Goal: Transaction & Acquisition: Book appointment/travel/reservation

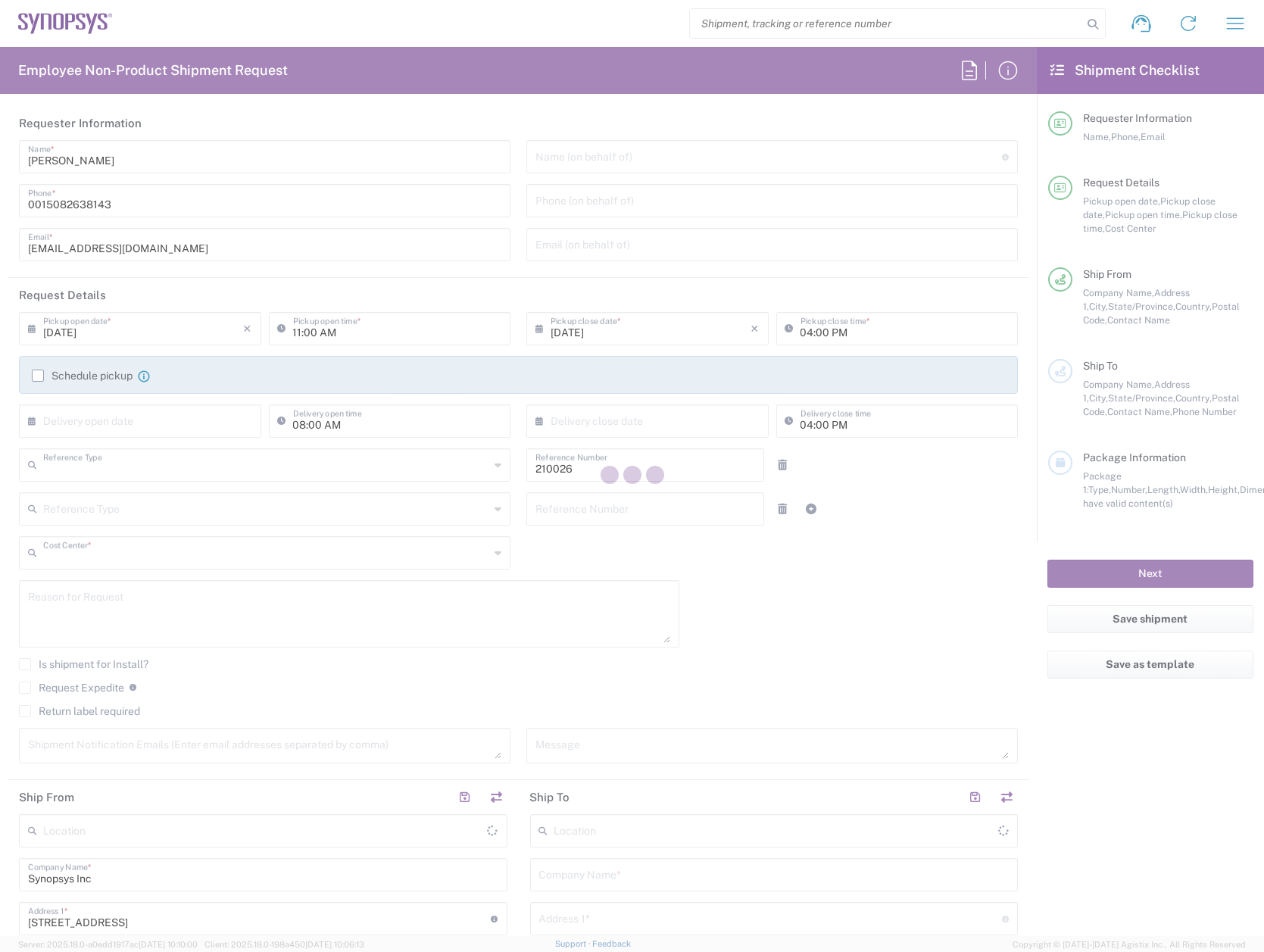
type input "Department"
type input "US01, WWS, NAE, North E 210026"
type input "[US_STATE]"
type input "[GEOGRAPHIC_DATA]"
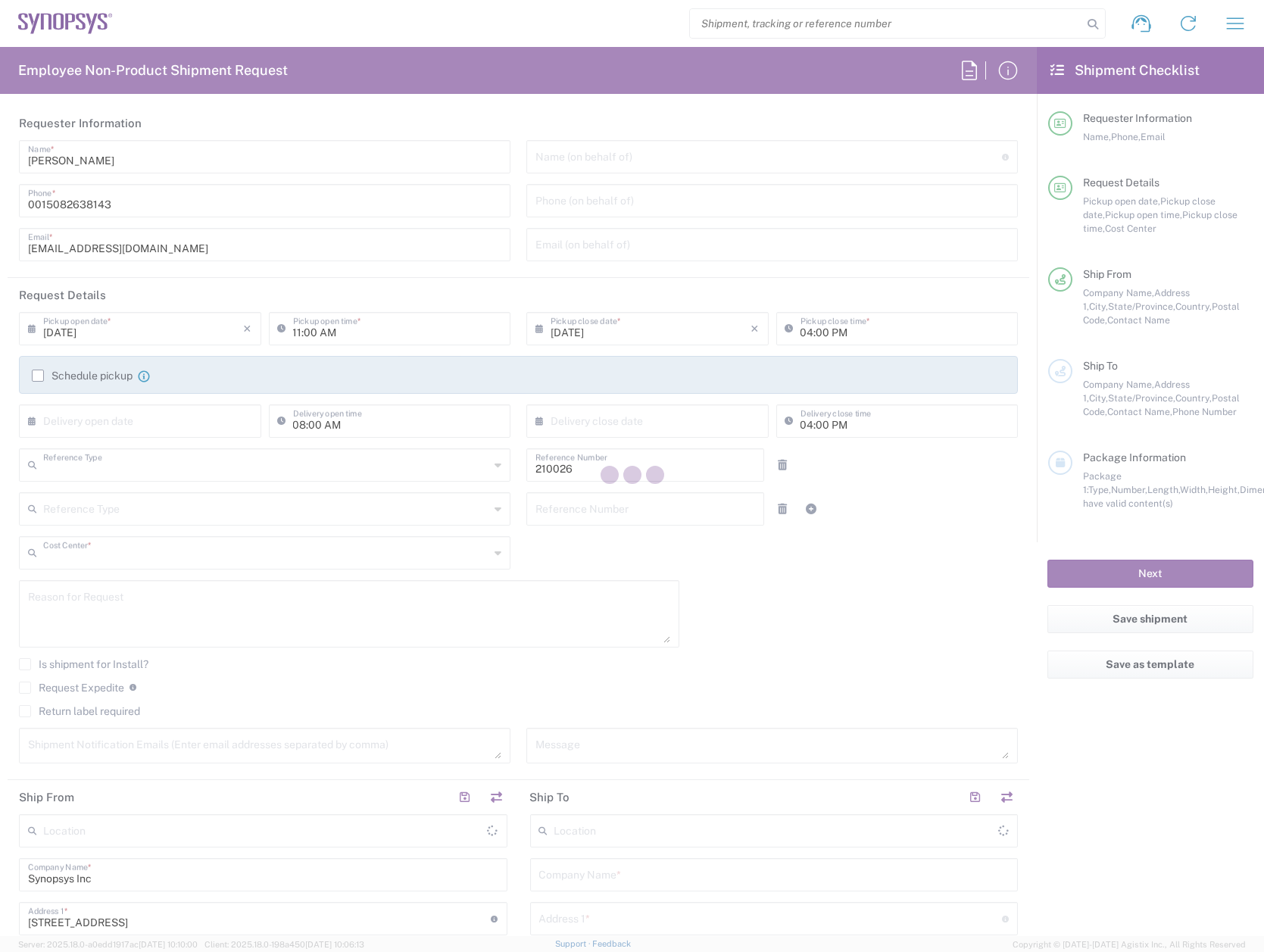
type input "Delivered at Place"
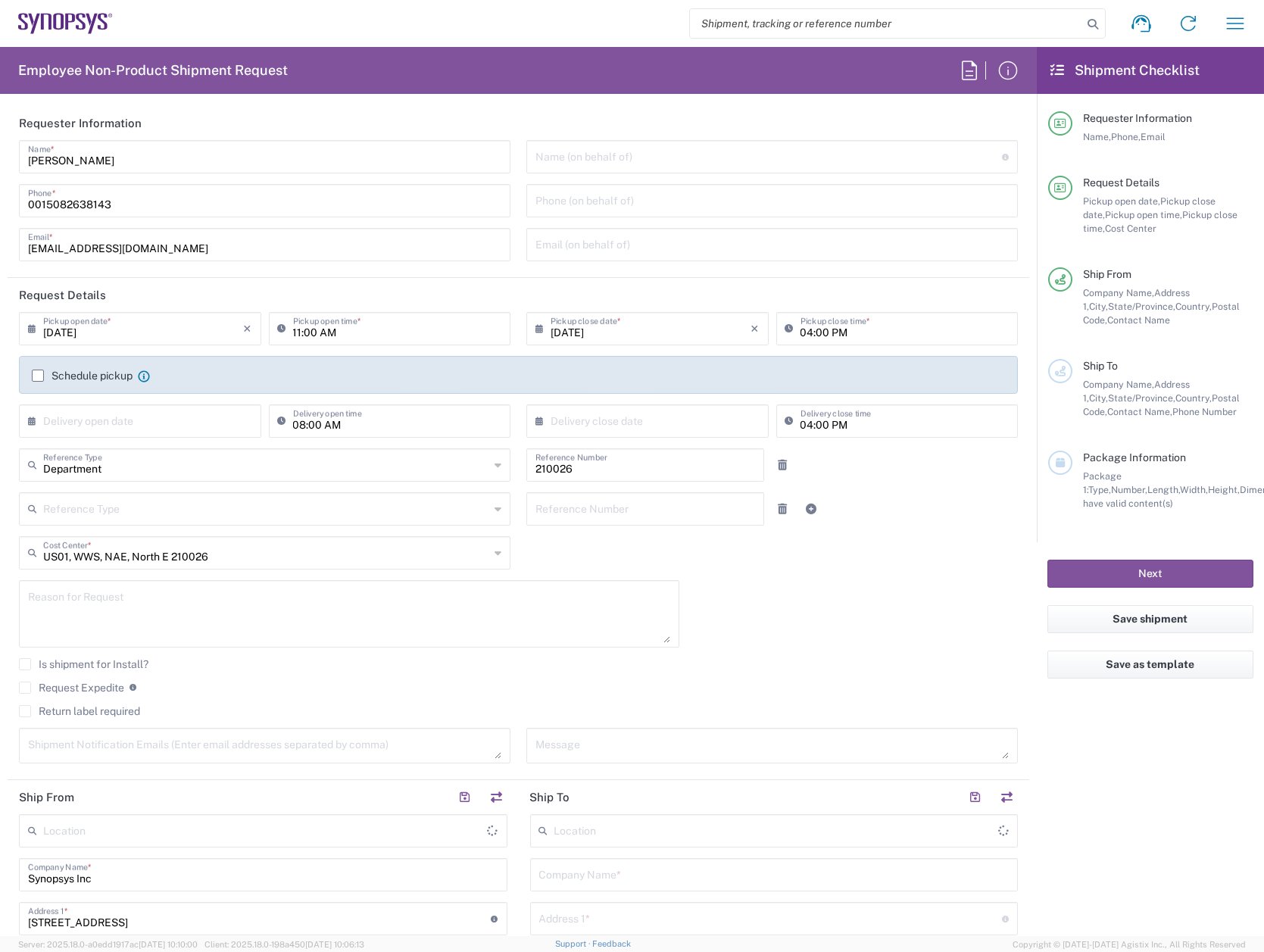
type input "Marlboro US04"
click at [37, 376] on label "Schedule pickup" at bounding box center [82, 376] width 100 height 12
click at [38, 376] on input "Schedule pickup" at bounding box center [38, 376] width 0 height 0
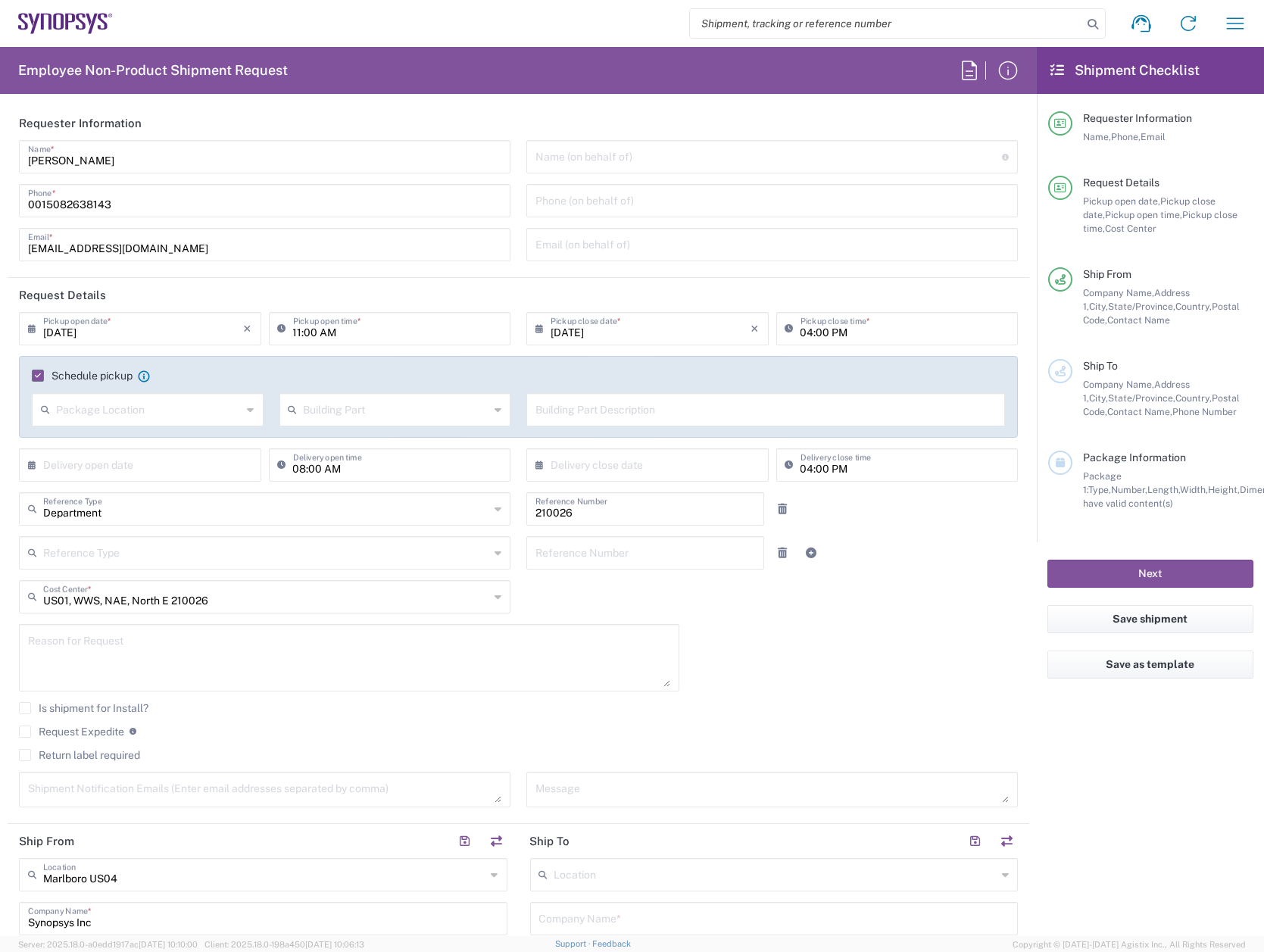
click at [247, 407] on icon at bounding box center [251, 410] width 7 height 24
click at [349, 405] on input "text" at bounding box center [397, 408] width 186 height 26
click at [255, 380] on agx-checkbox-control "Schedule pickup When scheduling a pickup please be sure to meet the following c…" at bounding box center [519, 376] width 973 height 14
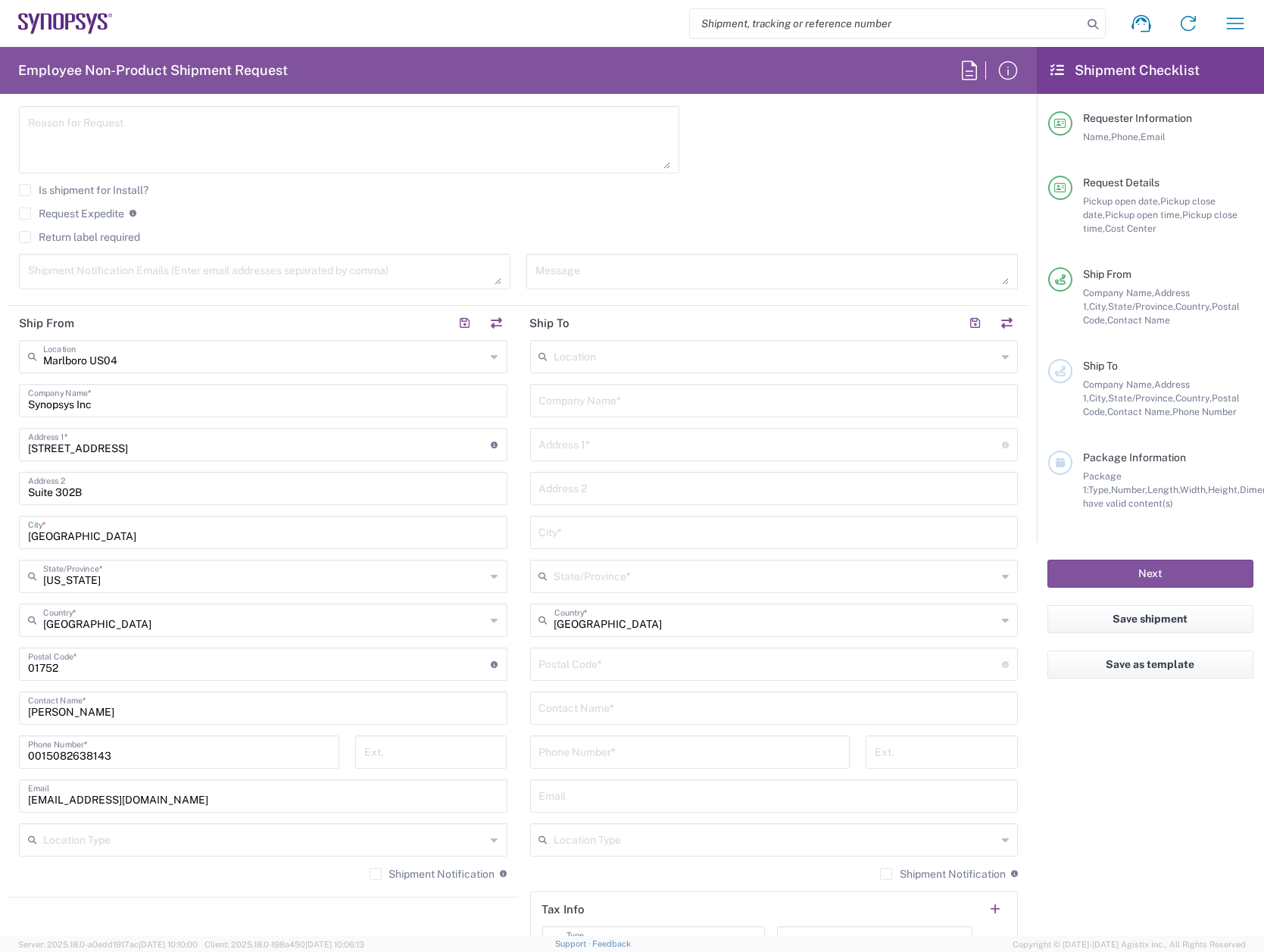
scroll to position [530, 0]
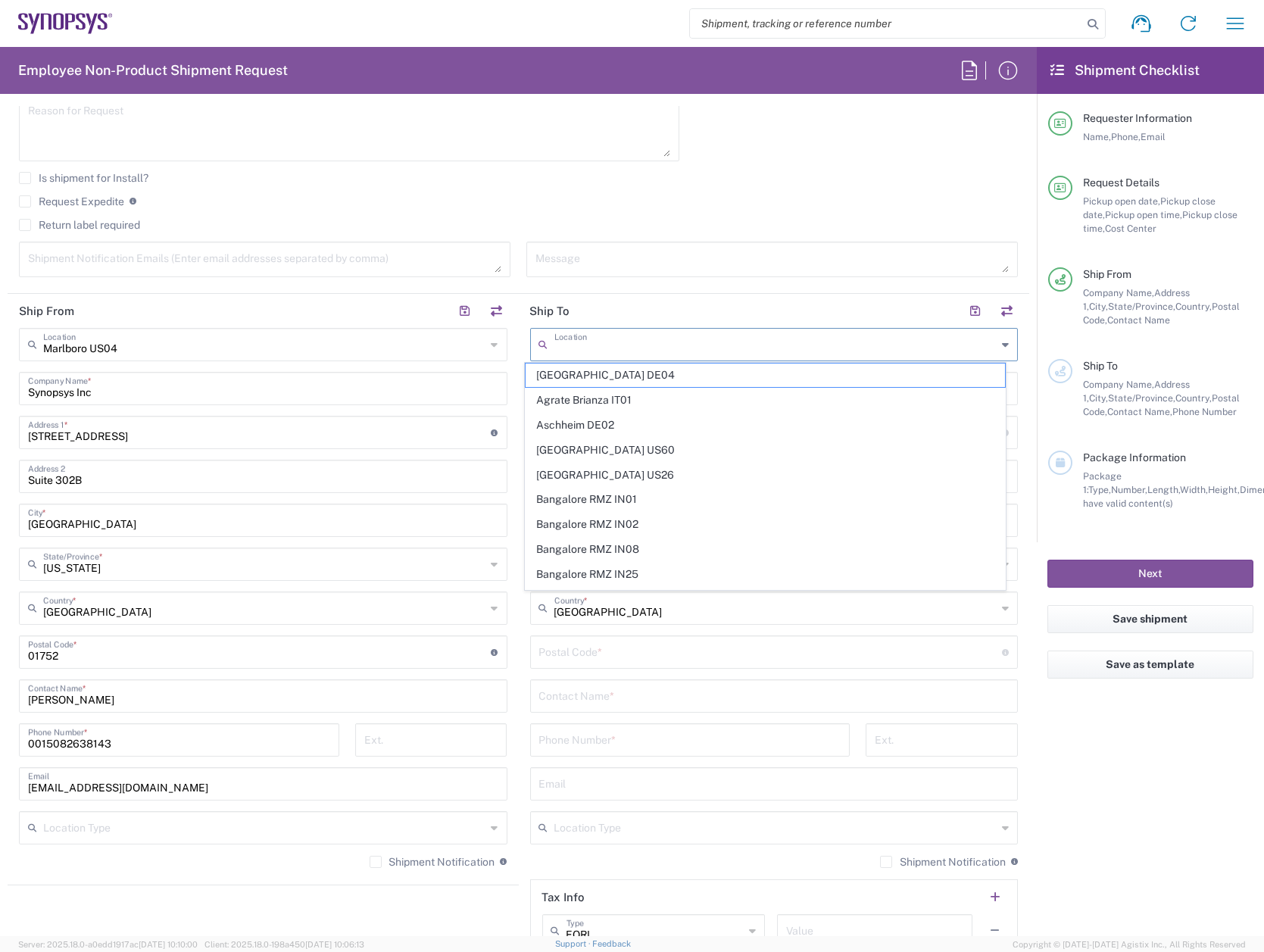
click at [606, 343] on input "text" at bounding box center [776, 343] width 443 height 26
click at [615, 303] on header "Ship To" at bounding box center [774, 311] width 511 height 34
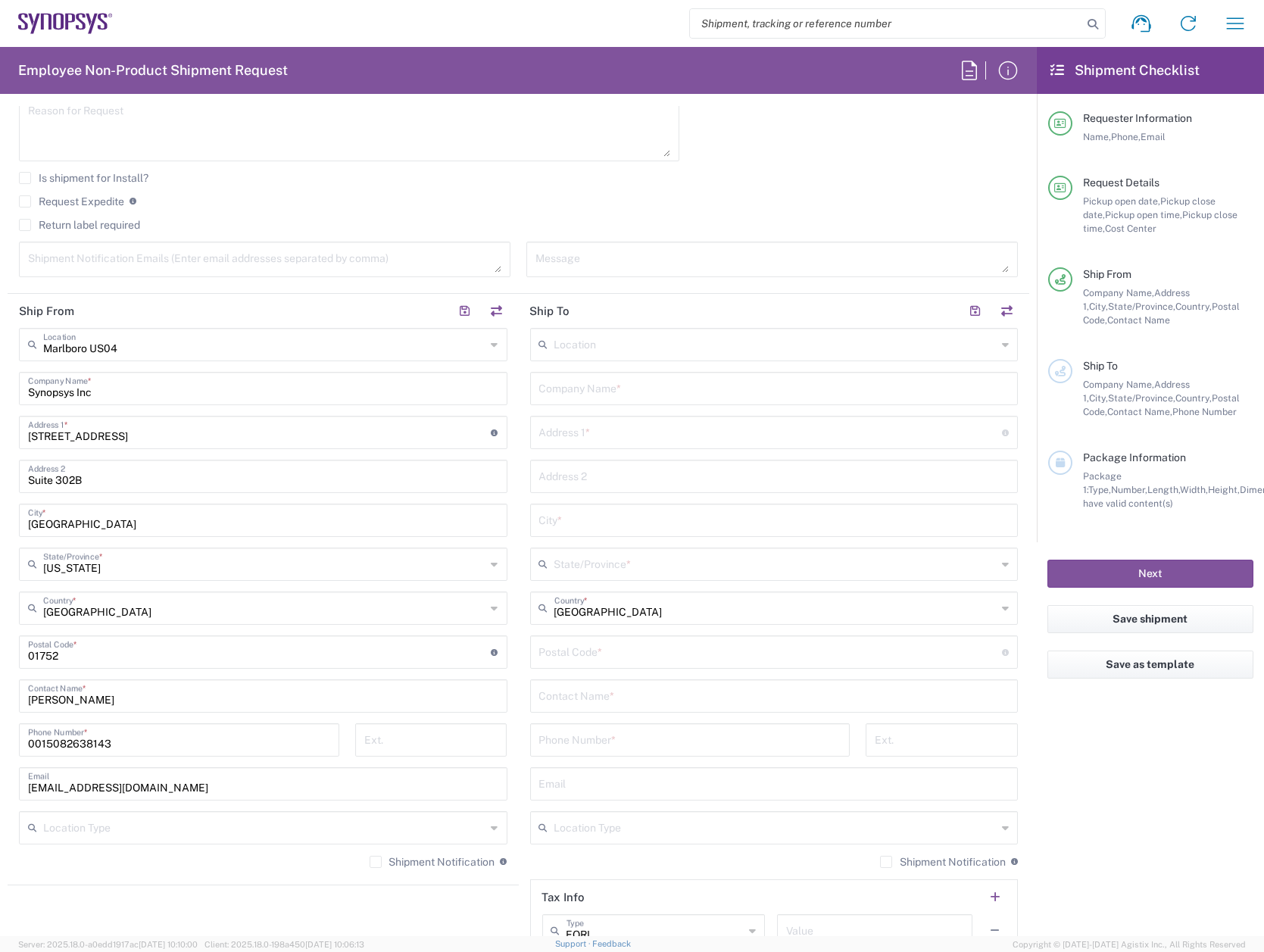
click at [615, 386] on input "text" at bounding box center [774, 387] width 470 height 26
click at [530, 388] on div "Synopsys Company Name *" at bounding box center [774, 388] width 488 height 33
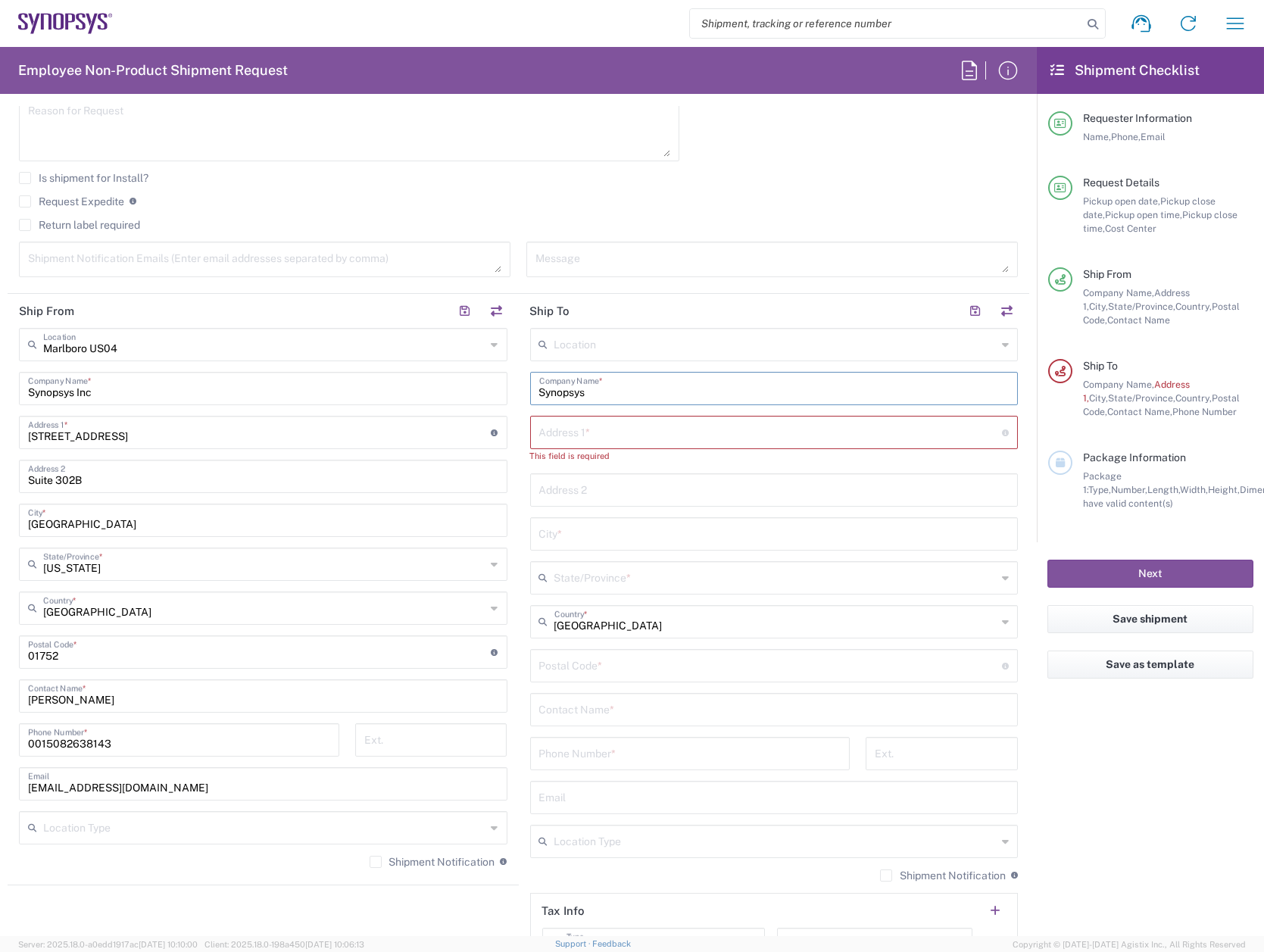
click at [539, 388] on input "Synopsys" at bounding box center [774, 387] width 470 height 26
type input "[PERSON_NAME] Speed - Synopsys"
click at [576, 429] on input "text" at bounding box center [771, 431] width 464 height 26
type input "[STREET_ADDRESS]"
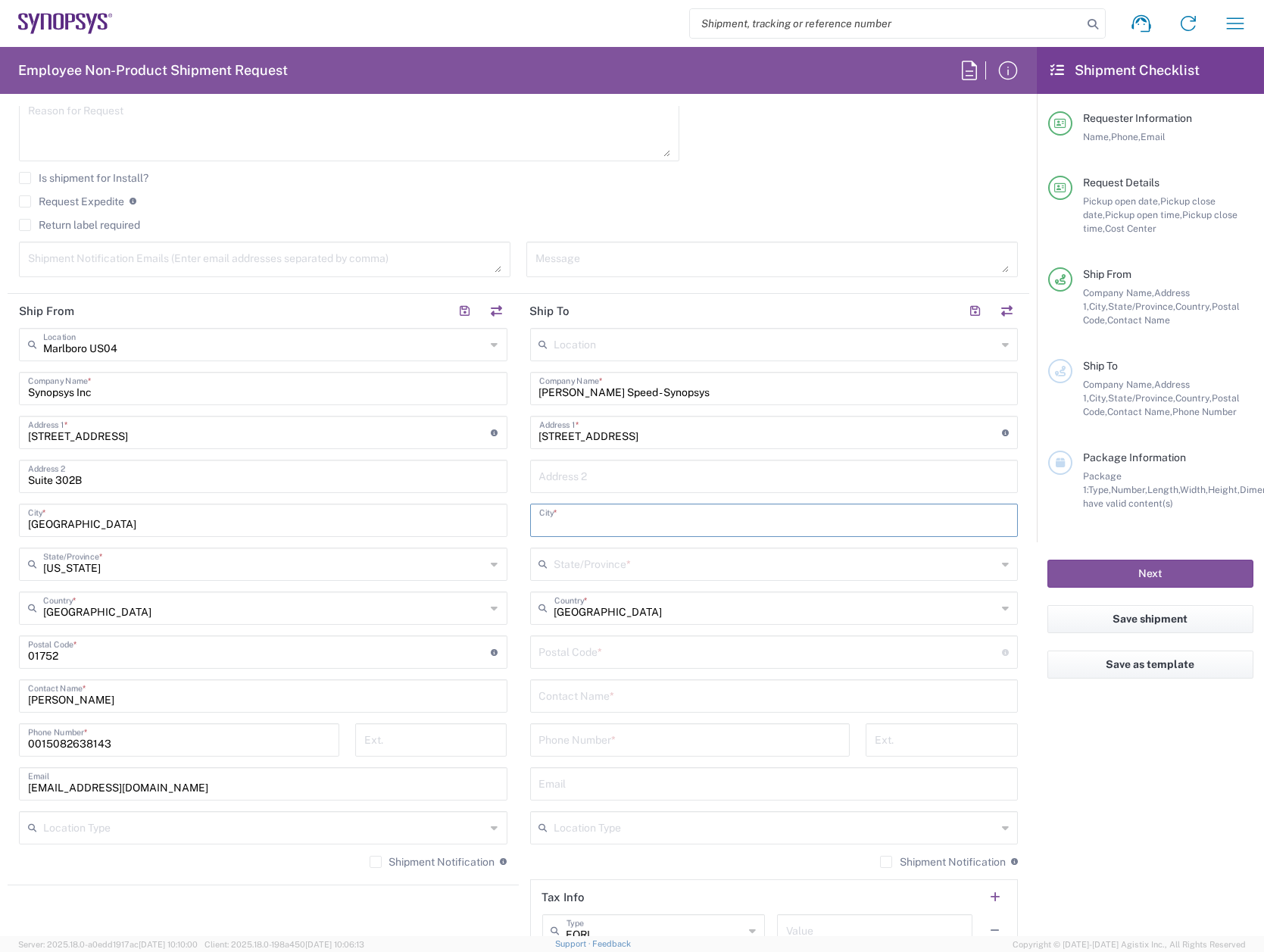
click at [597, 518] on input "text" at bounding box center [774, 519] width 470 height 26
type input "Grand Rapods"
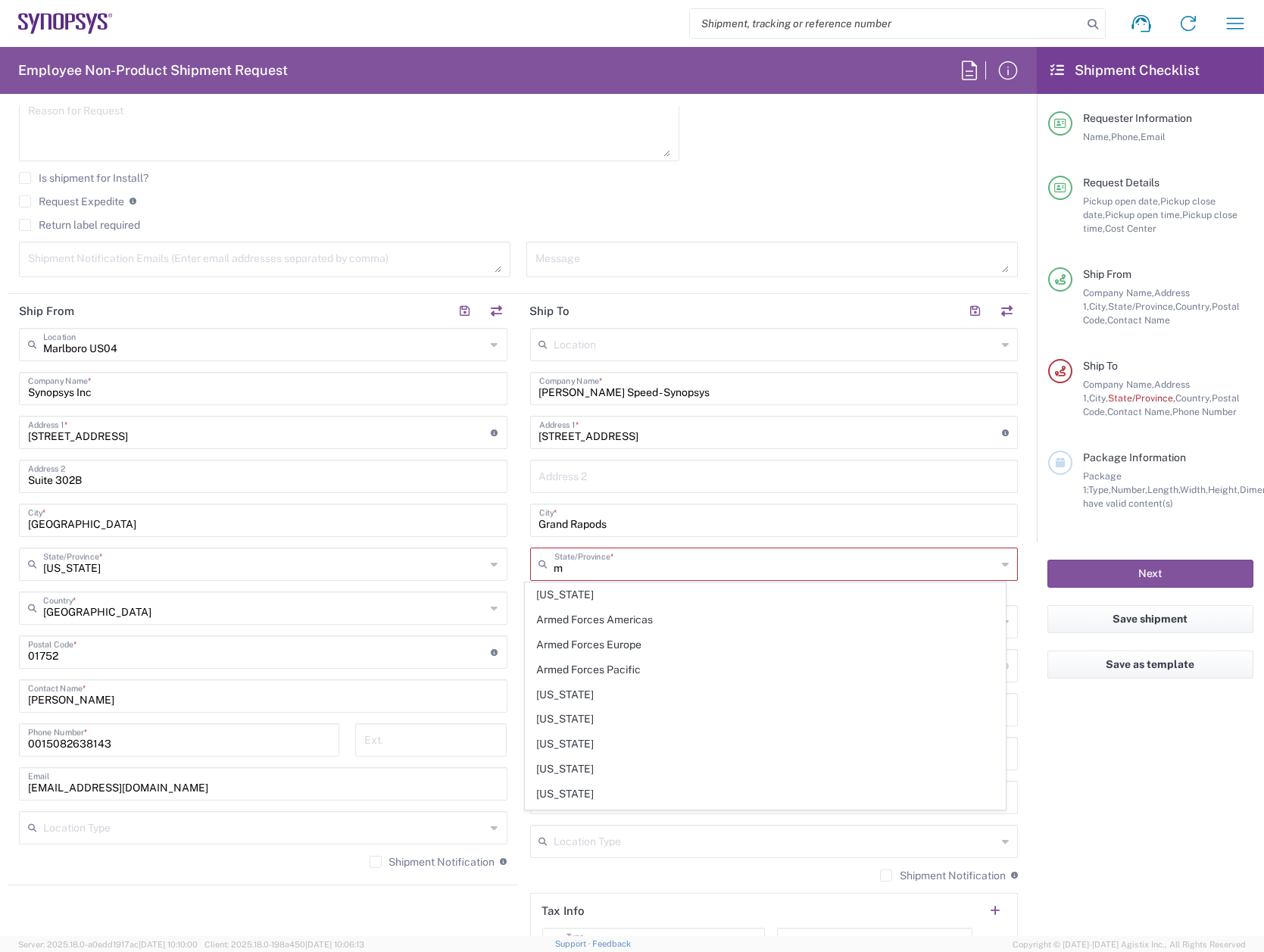
click at [987, 560] on div "m State/Province *" at bounding box center [774, 564] width 488 height 33
click at [586, 665] on span "[US_STATE]" at bounding box center [765, 667] width 479 height 24
type input "[US_STATE]"
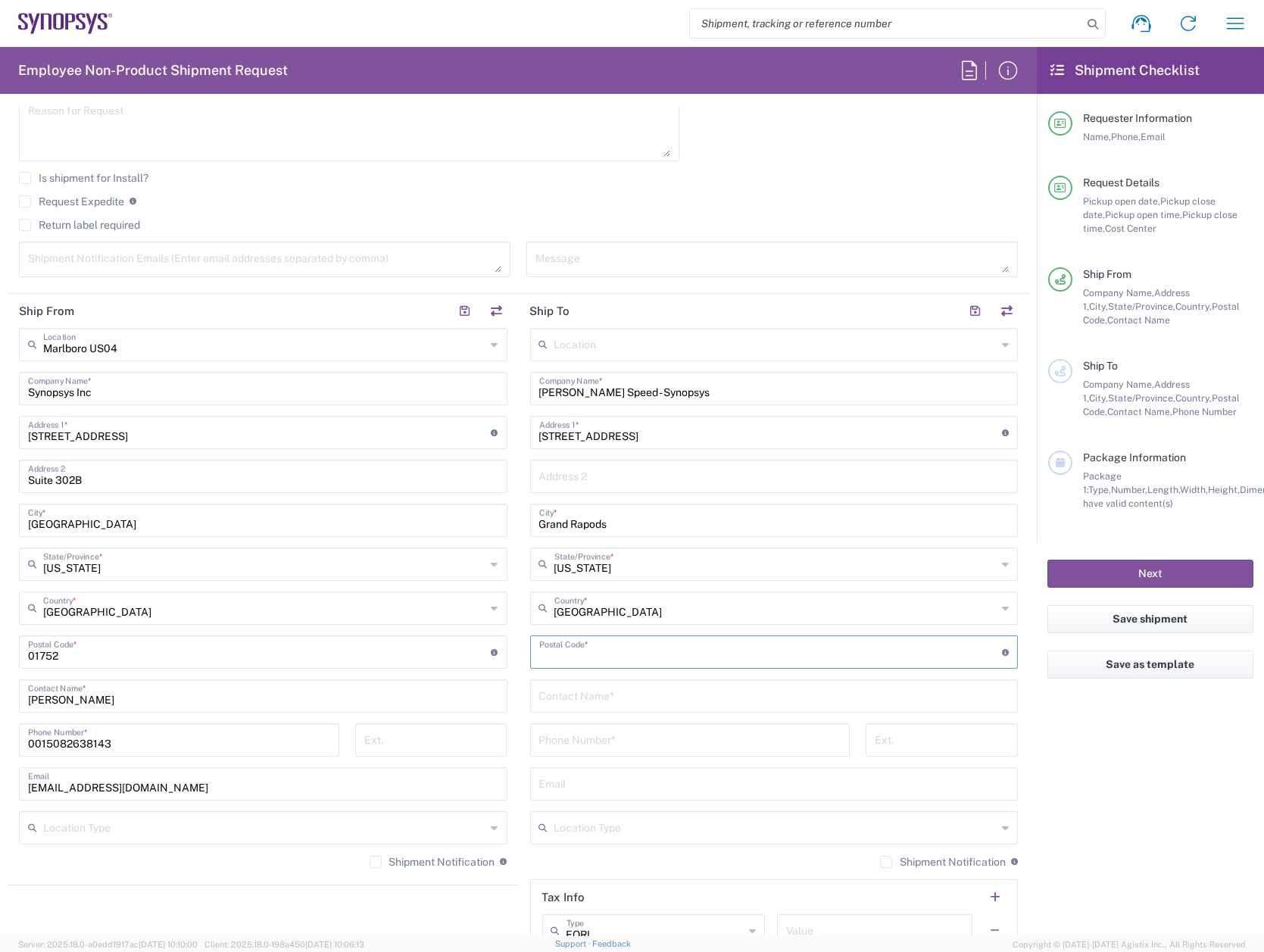
click at [625, 652] on input "undefined" at bounding box center [771, 651] width 464 height 26
type input "49503"
click at [623, 696] on input "text" at bounding box center [774, 695] width 470 height 26
type input "[PERSON_NAME]"
click at [610, 730] on input "tel" at bounding box center [690, 738] width 302 height 26
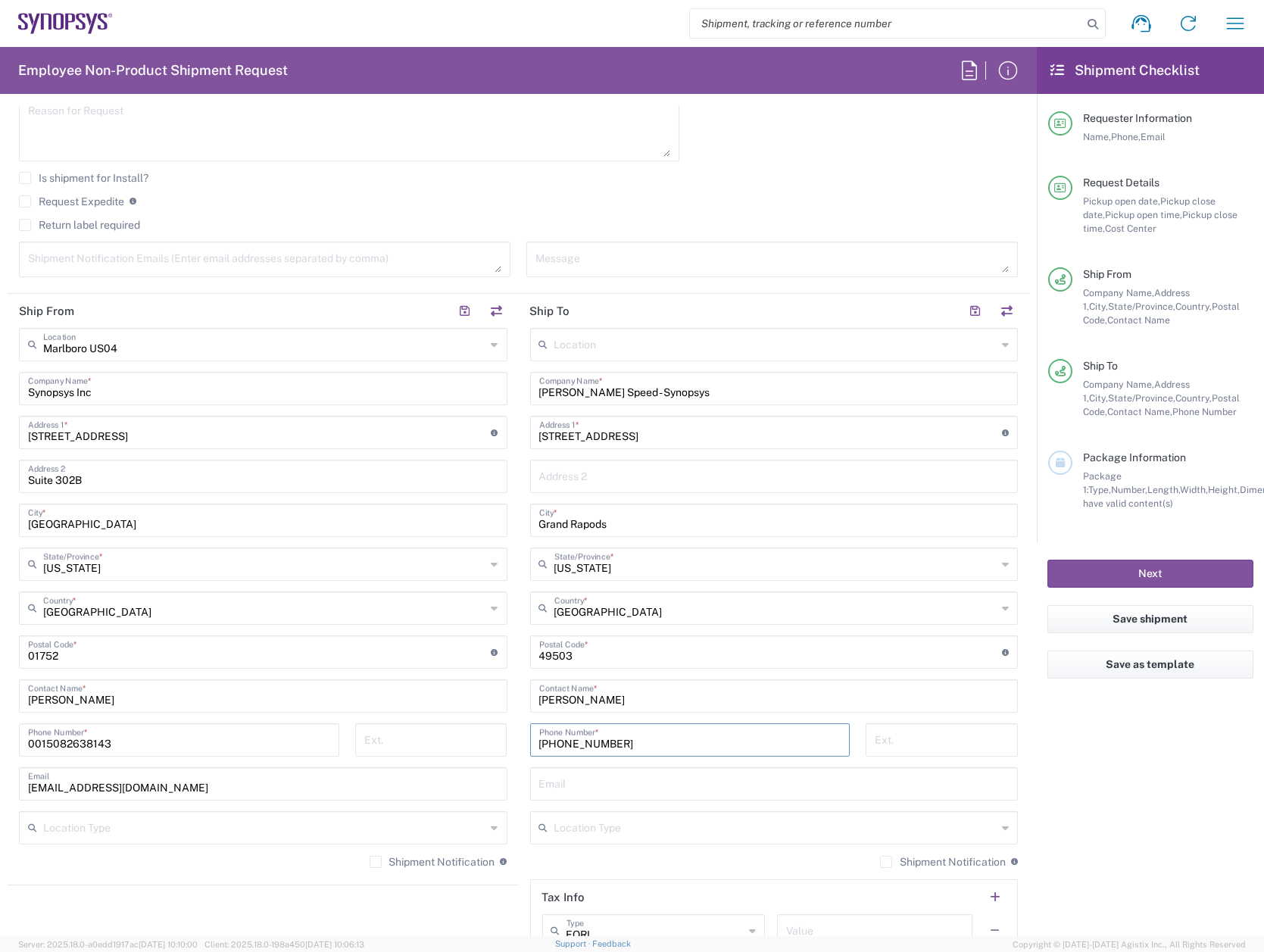
type input "[PHONE_NUMBER]"
click at [619, 781] on input "text" at bounding box center [774, 782] width 470 height 26
click at [591, 778] on input "text" at bounding box center [774, 782] width 470 height 26
type input "[EMAIL_ADDRESS][DOMAIN_NAME]"
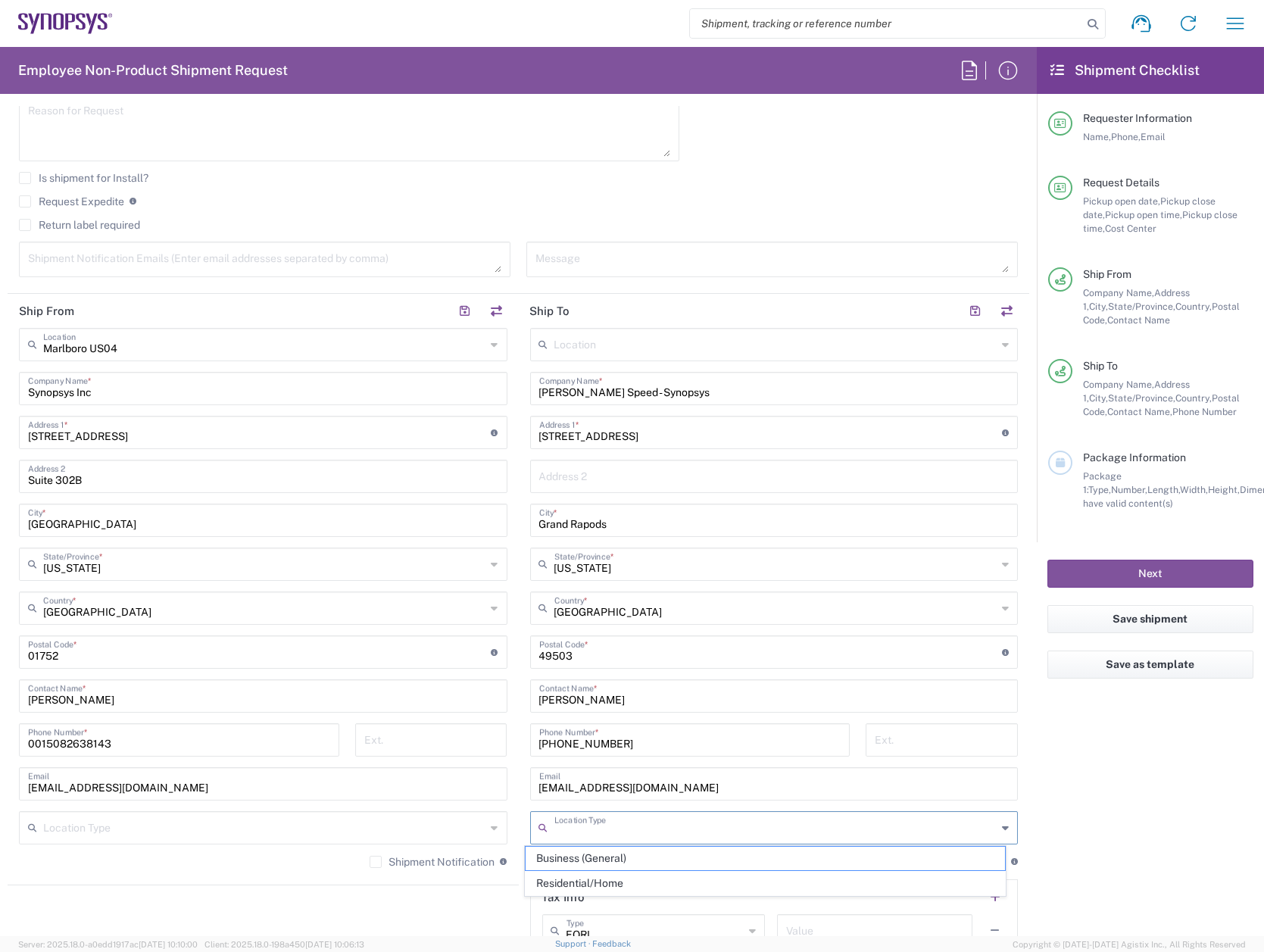
click at [627, 827] on input "text" at bounding box center [776, 826] width 443 height 26
click at [624, 879] on span "Residential/Home" at bounding box center [765, 883] width 479 height 24
type input "Residential/Home"
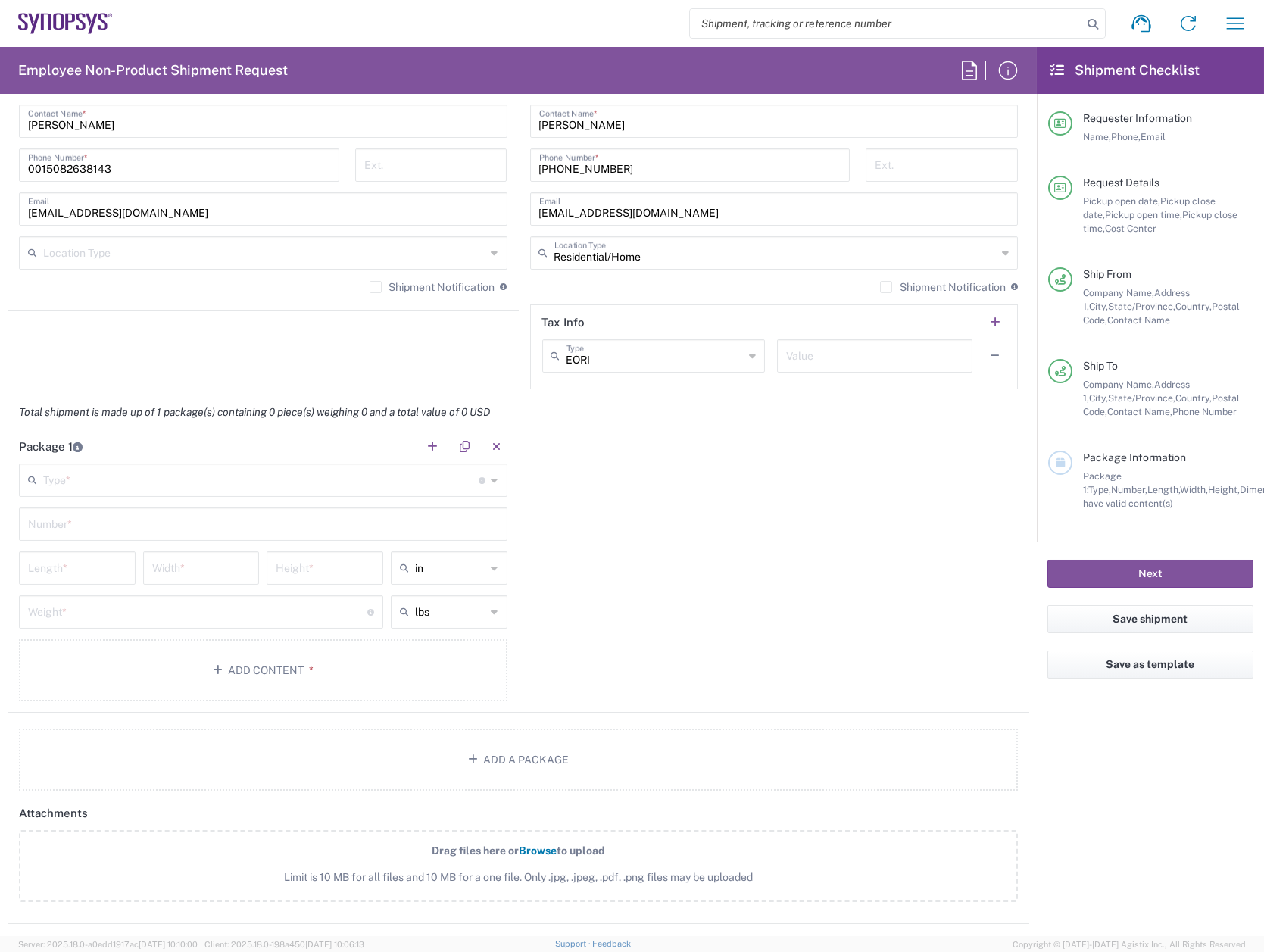
scroll to position [1136, 0]
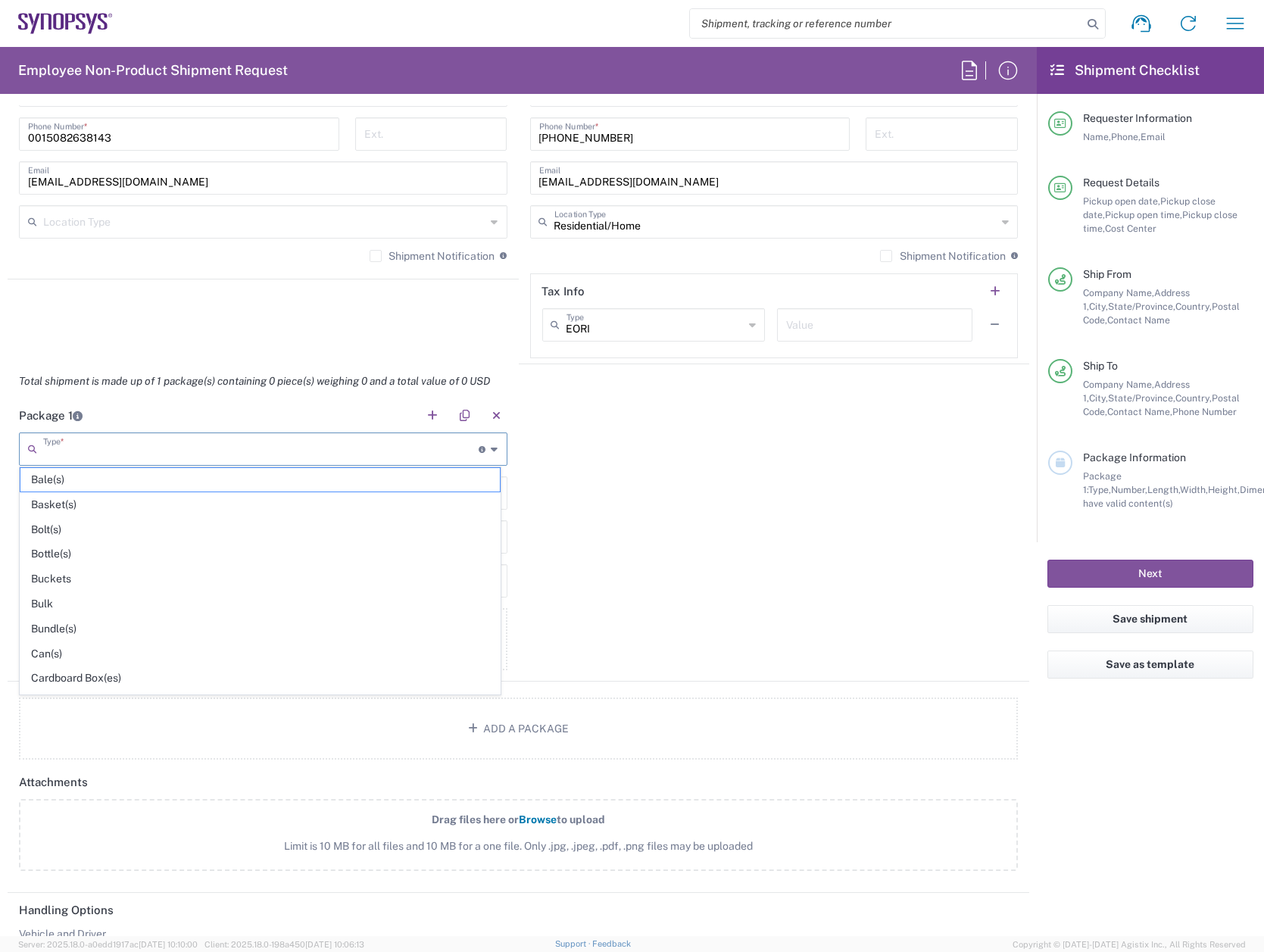
click at [318, 446] on input "text" at bounding box center [261, 447] width 436 height 26
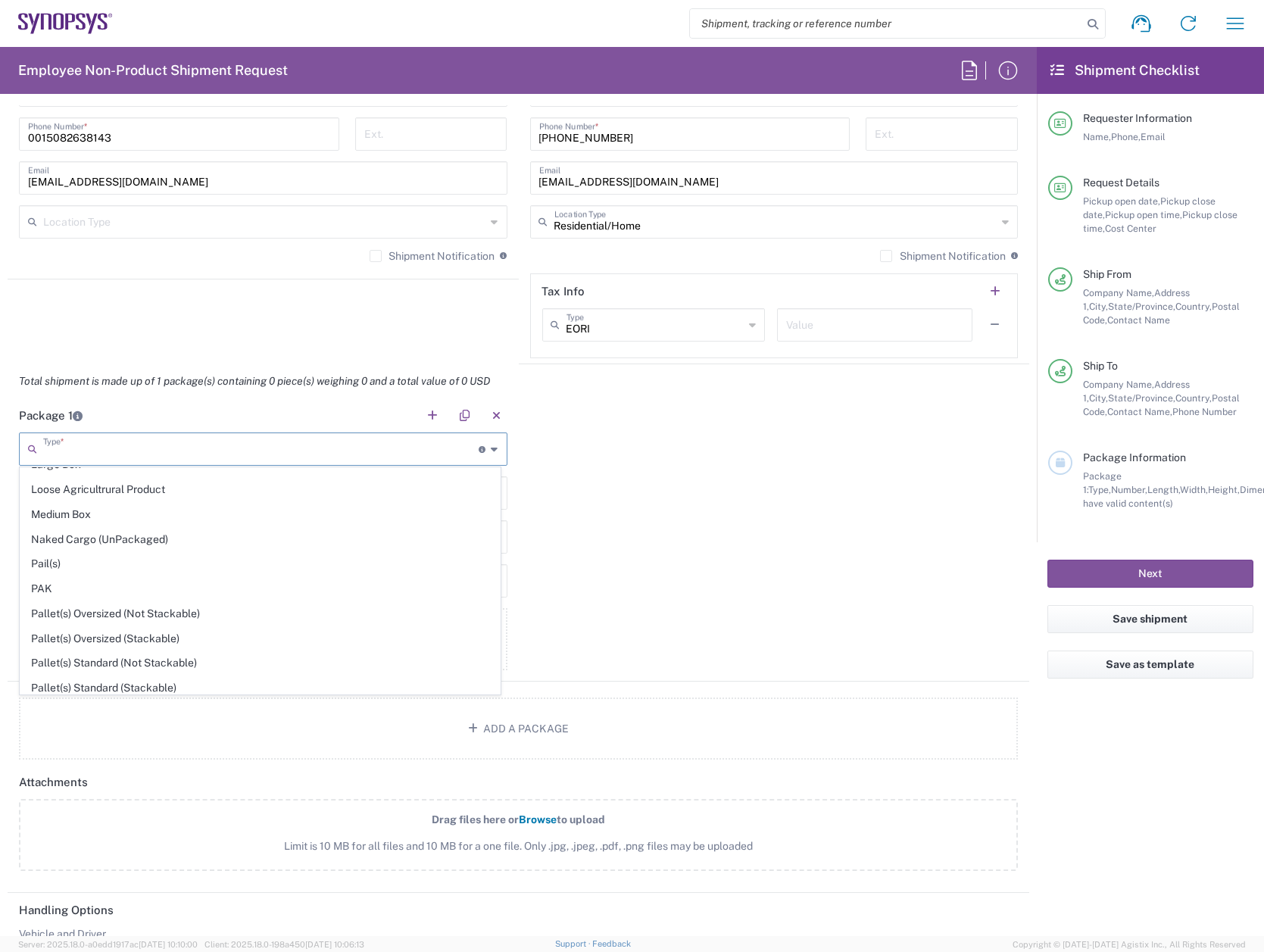
scroll to position [483, 0]
click at [194, 516] on span "Medium Box" at bounding box center [260, 518] width 479 height 24
type input "Medium Box"
type input "13"
type input "11.5"
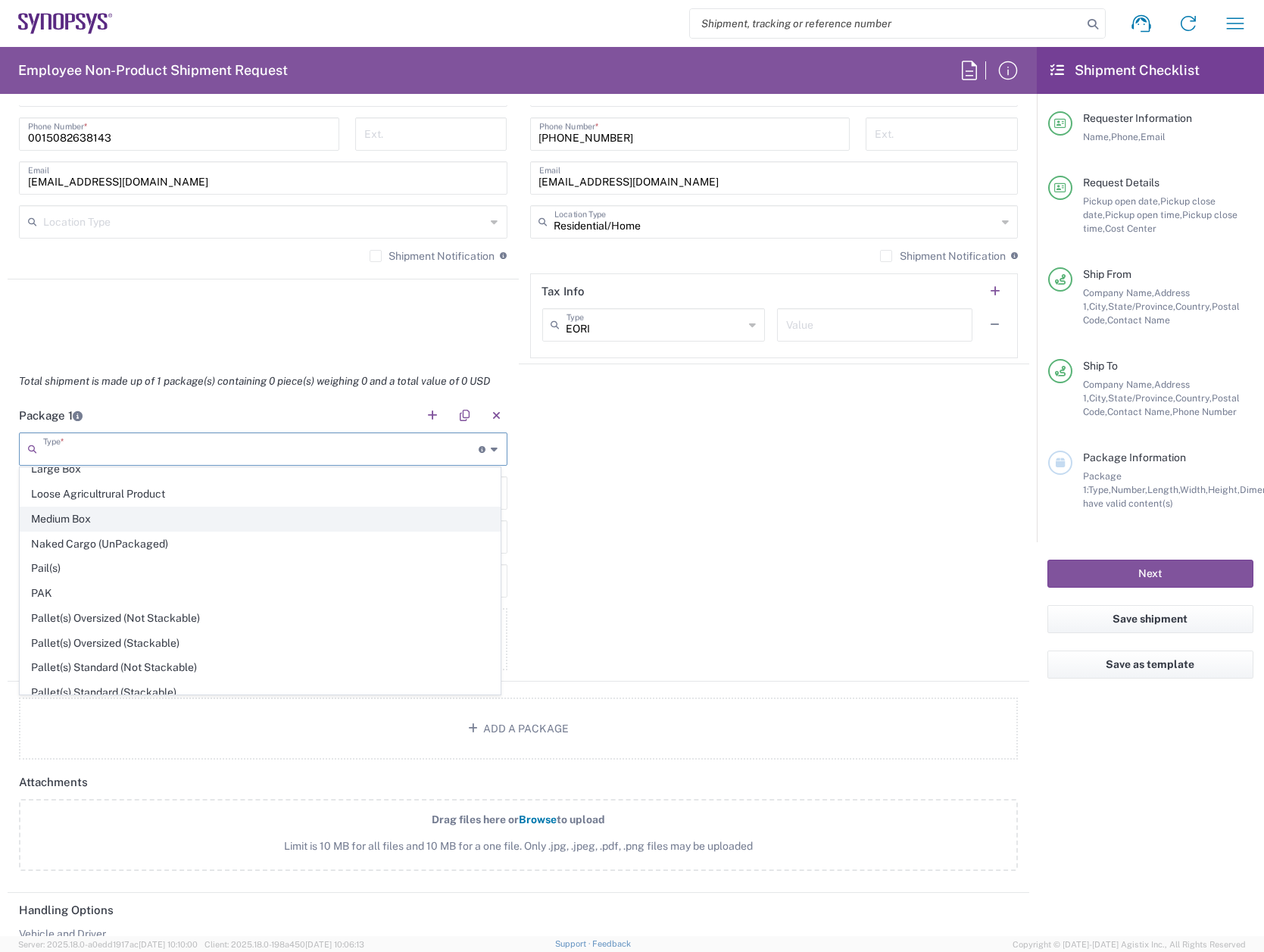
type input "2.5"
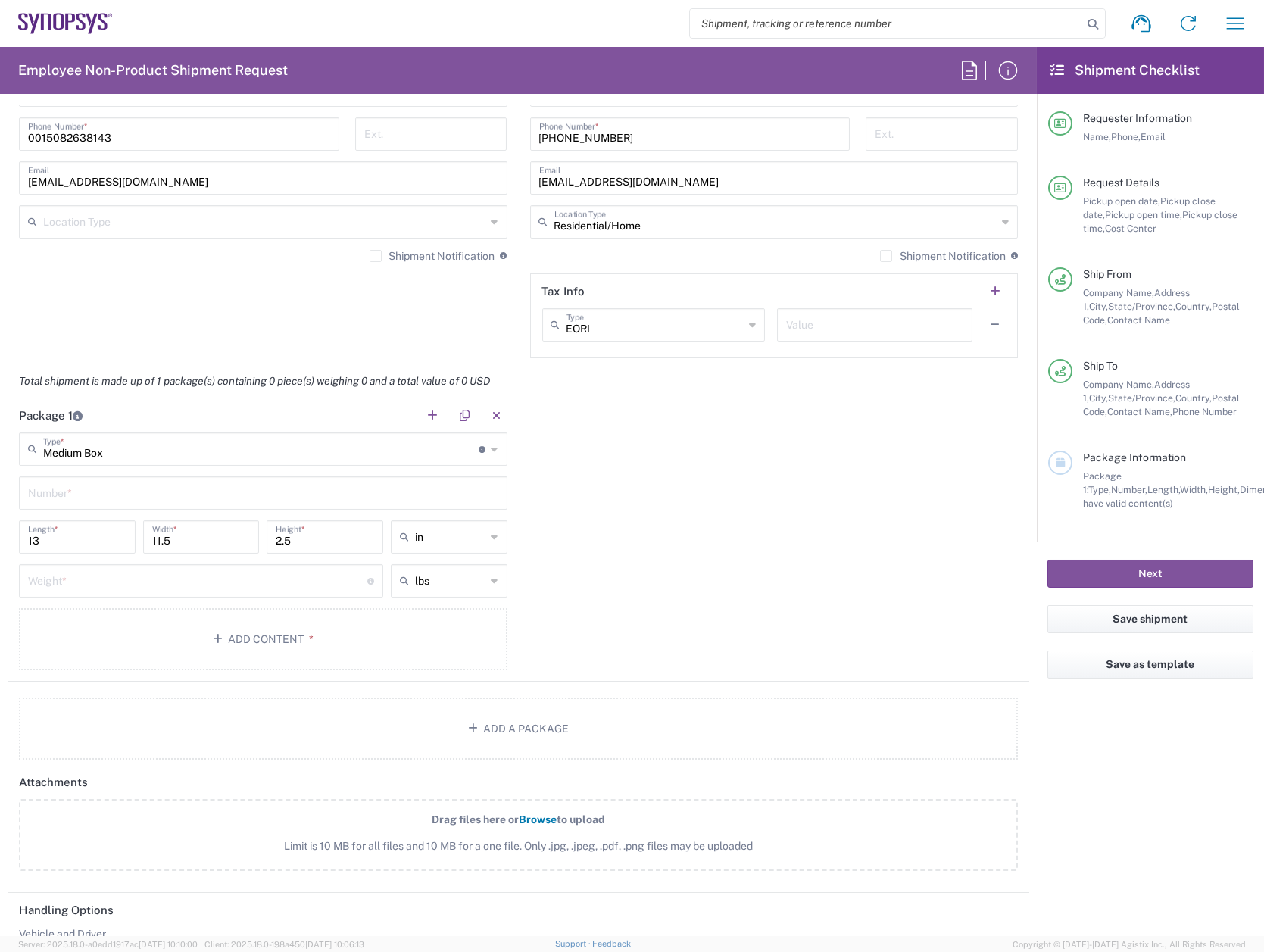
click at [113, 492] on input "text" at bounding box center [263, 492] width 470 height 26
type input "1"
click at [167, 581] on input "number" at bounding box center [197, 580] width 339 height 26
type input "5"
click at [234, 615] on button "Add Content *" at bounding box center [263, 639] width 488 height 62
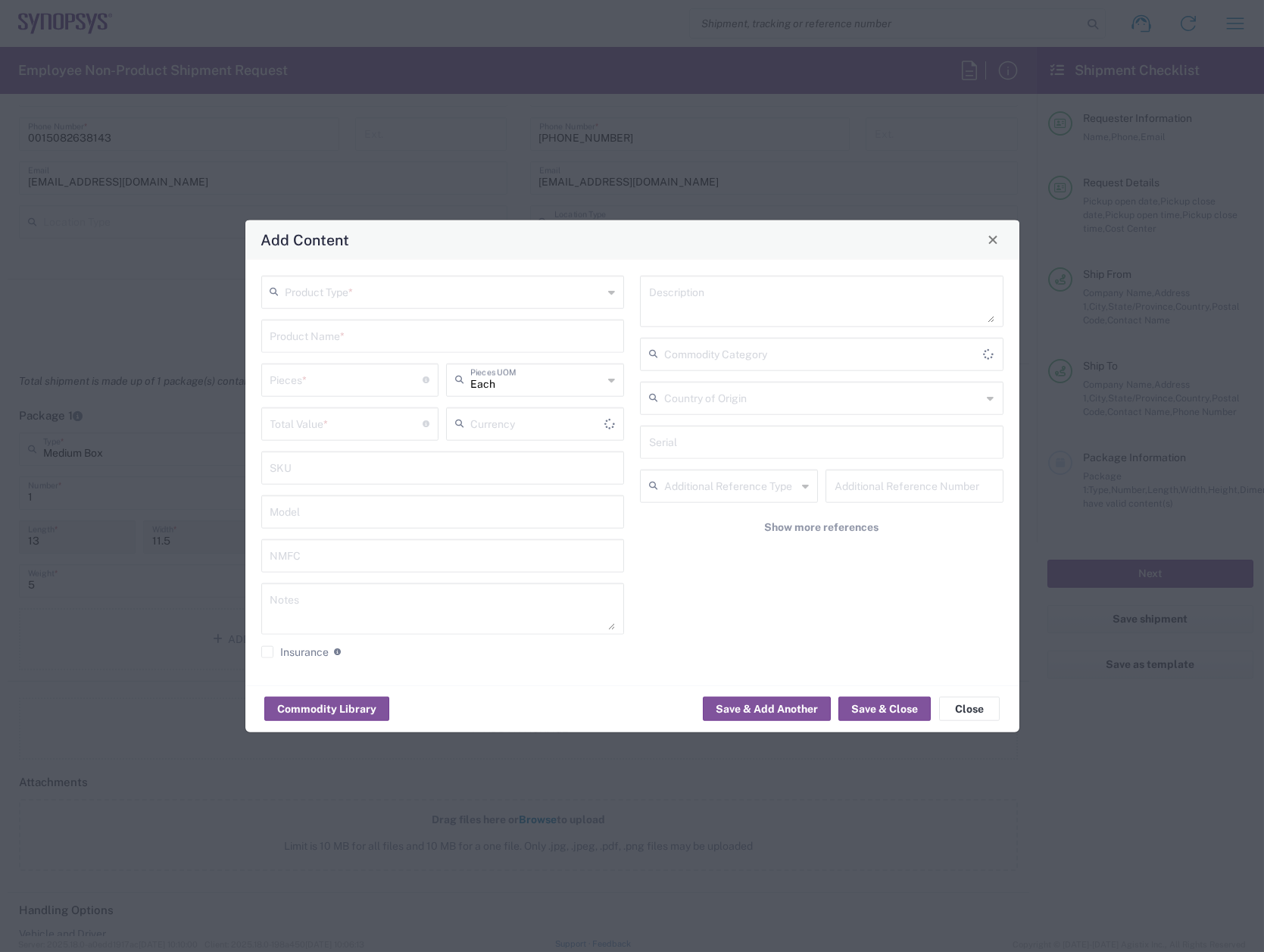
type input "US Dollar"
click at [344, 286] on input "text" at bounding box center [445, 290] width 318 height 26
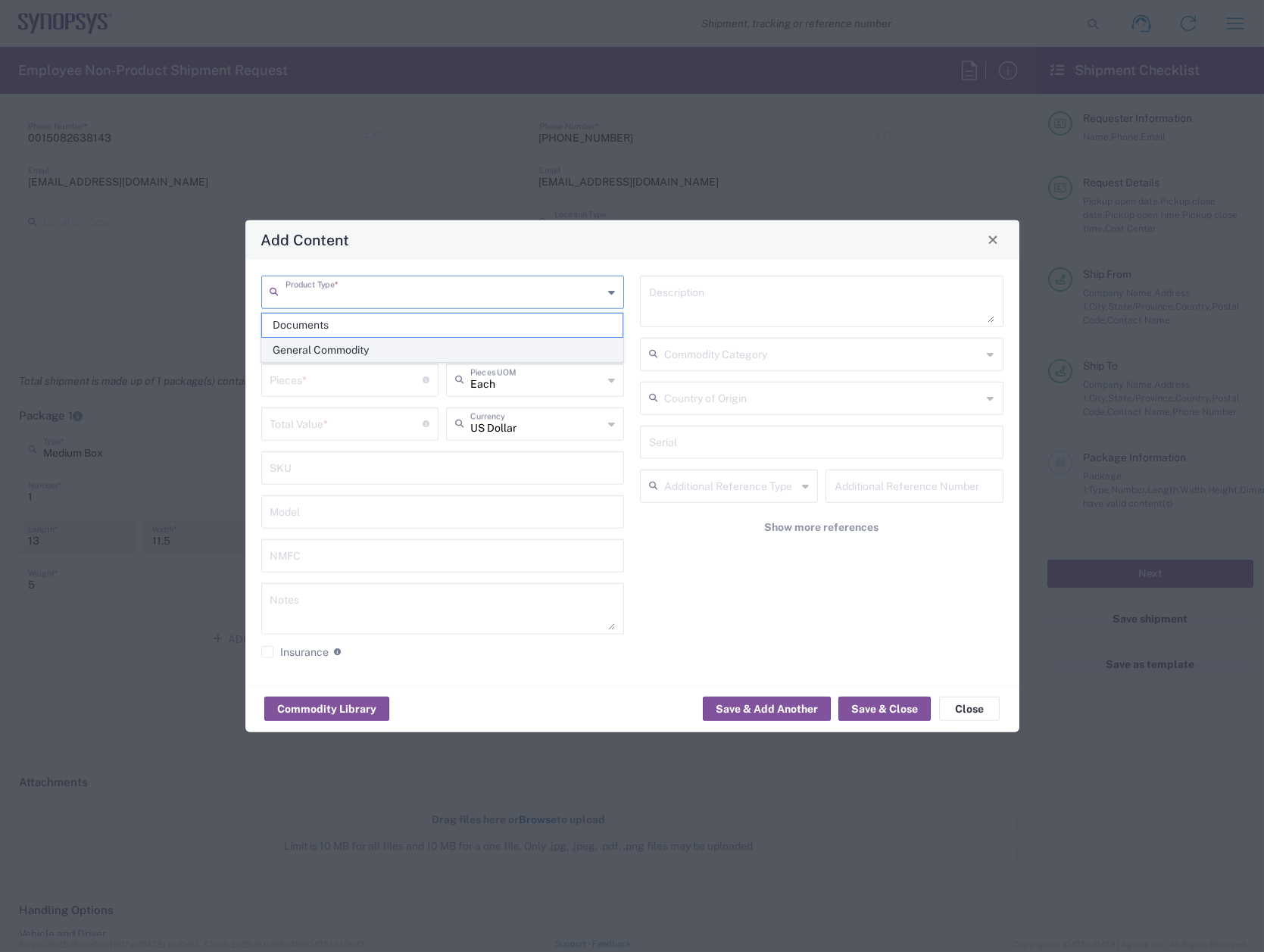
click at [327, 346] on span "General Commodity" at bounding box center [442, 350] width 360 height 24
type input "General Commodity"
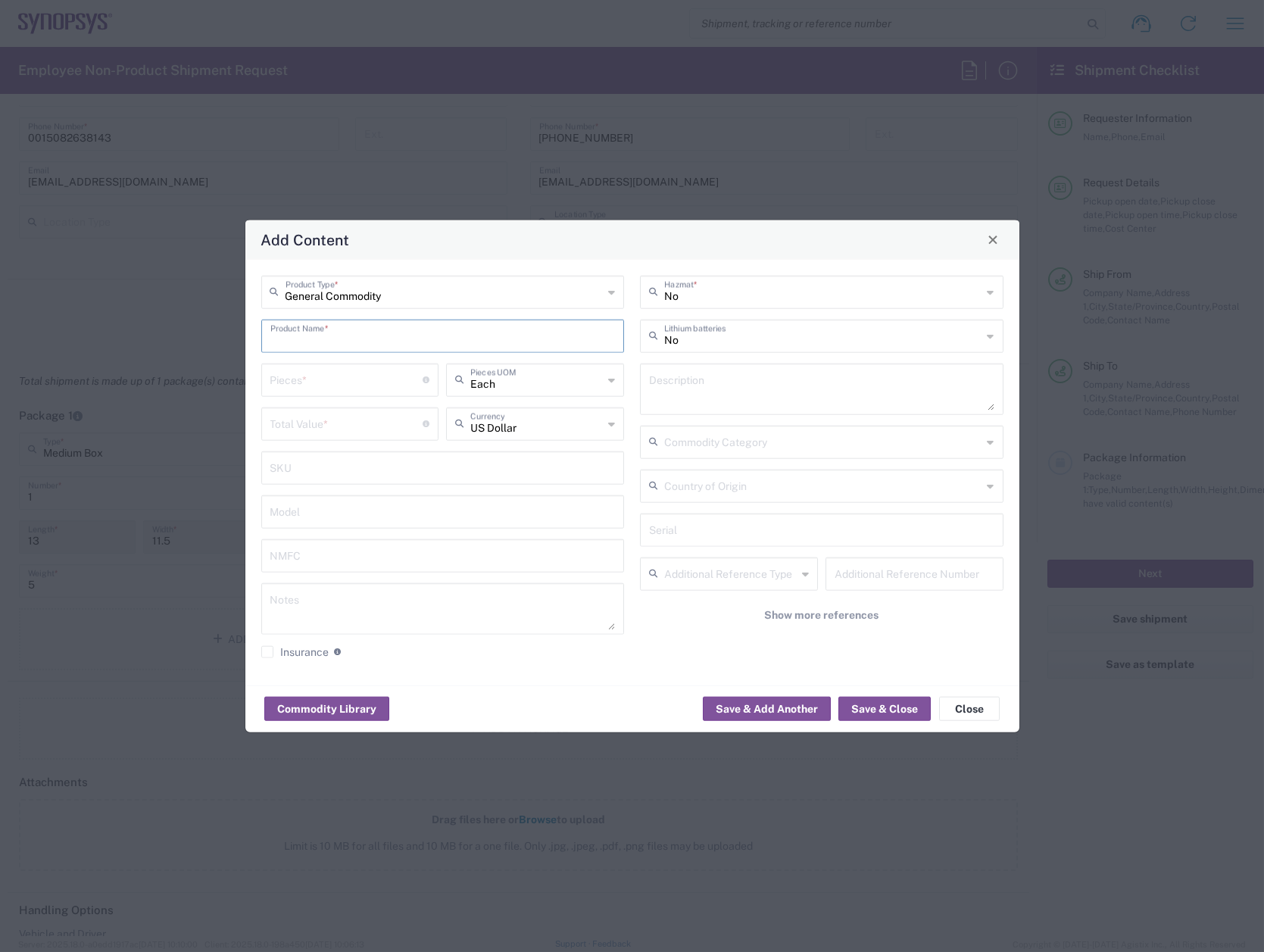
click at [374, 336] on input "text" at bounding box center [443, 334] width 345 height 26
type input "Haps board"
click at [381, 384] on input "number" at bounding box center [346, 378] width 153 height 26
type input "1"
click at [370, 422] on input "number" at bounding box center [346, 422] width 153 height 26
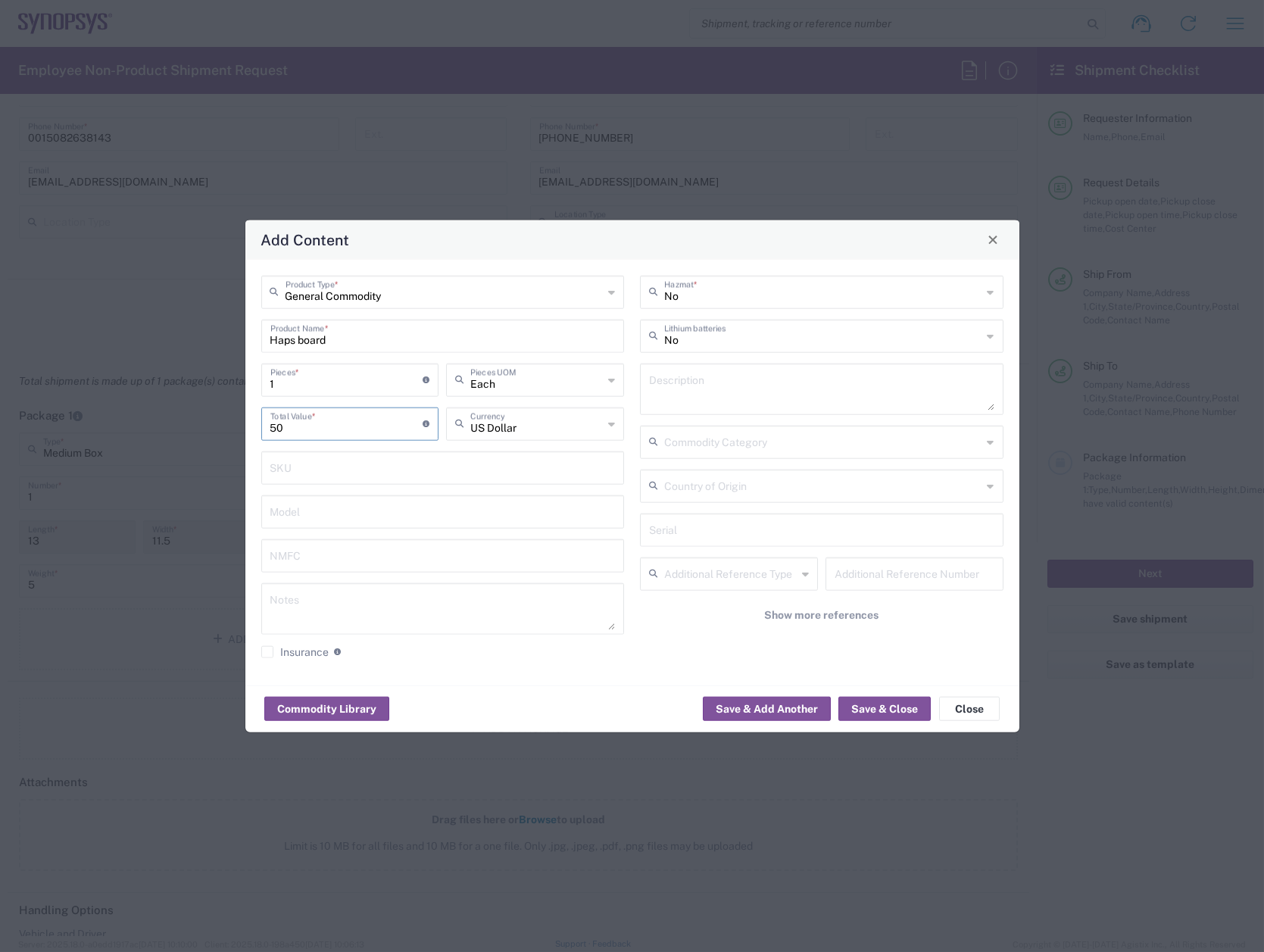
type input "50"
click at [552, 657] on agx-checkbox-control "Insurance Check this box to request insurance" at bounding box center [443, 651] width 363 height 14
click at [891, 709] on button "Save & Close" at bounding box center [884, 709] width 92 height 24
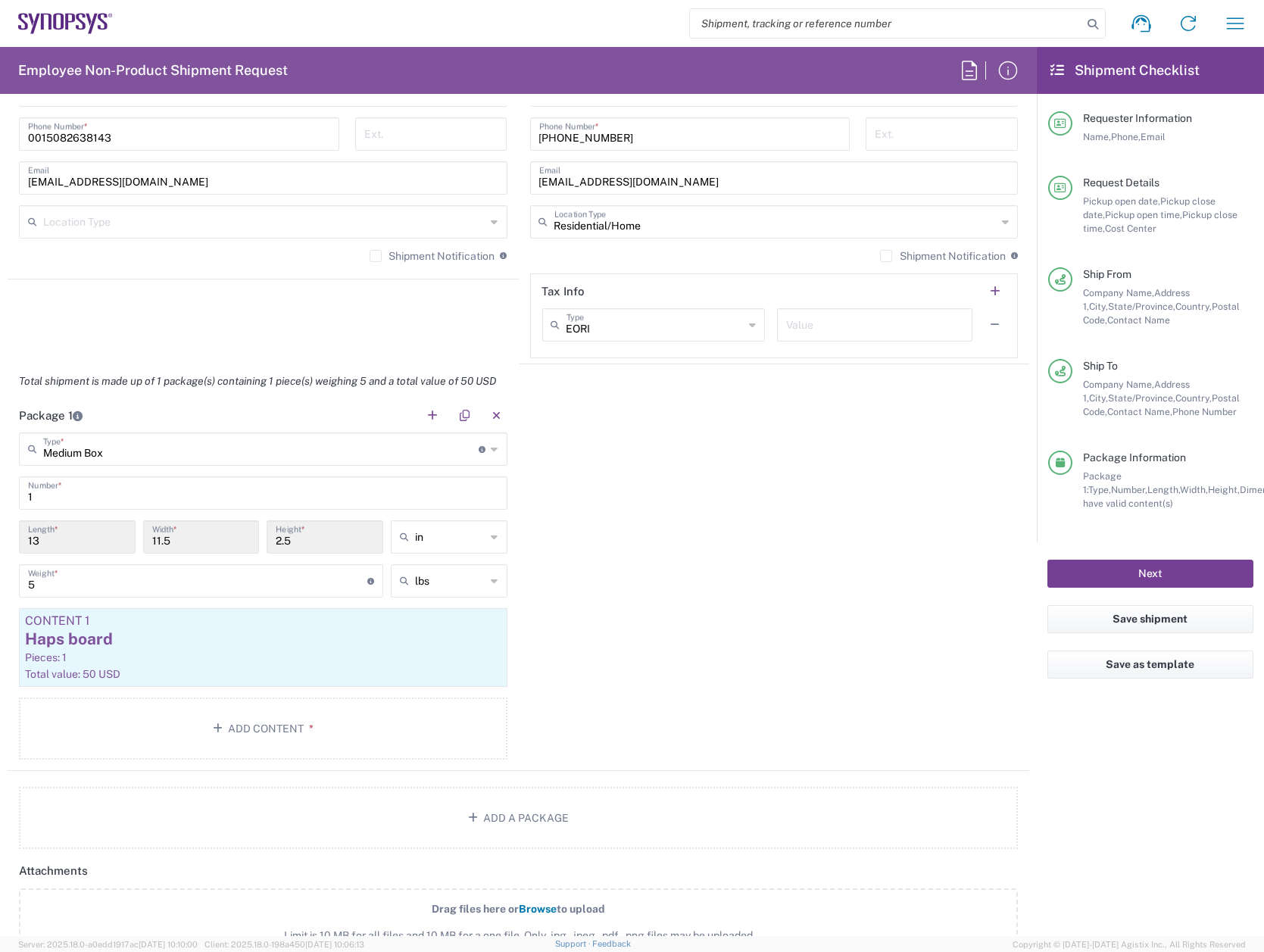
click at [1151, 572] on button "Next" at bounding box center [1151, 573] width 206 height 28
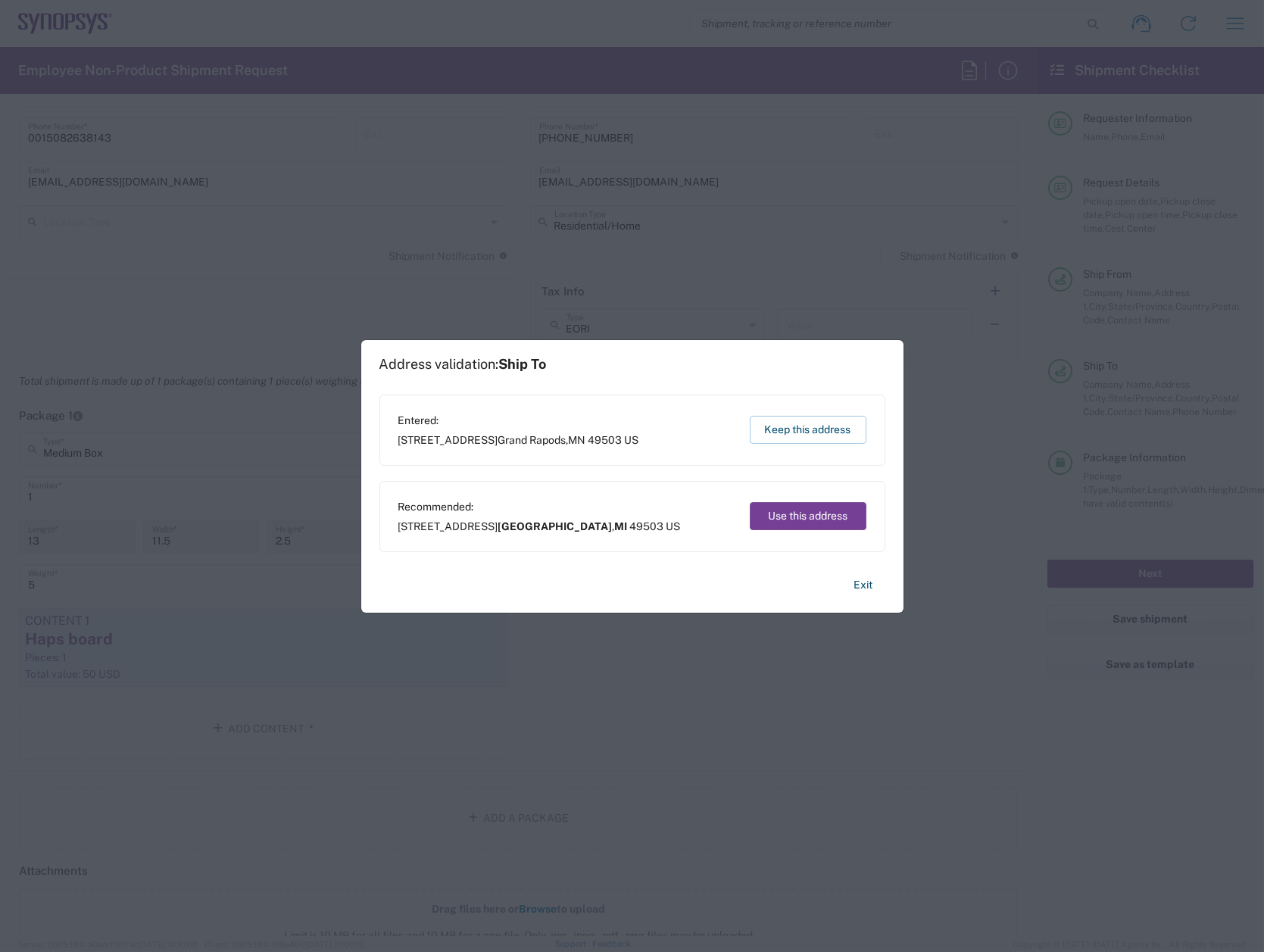
click at [812, 511] on button "Use this address" at bounding box center [808, 516] width 117 height 28
type input "[GEOGRAPHIC_DATA]"
type input "[US_STATE]"
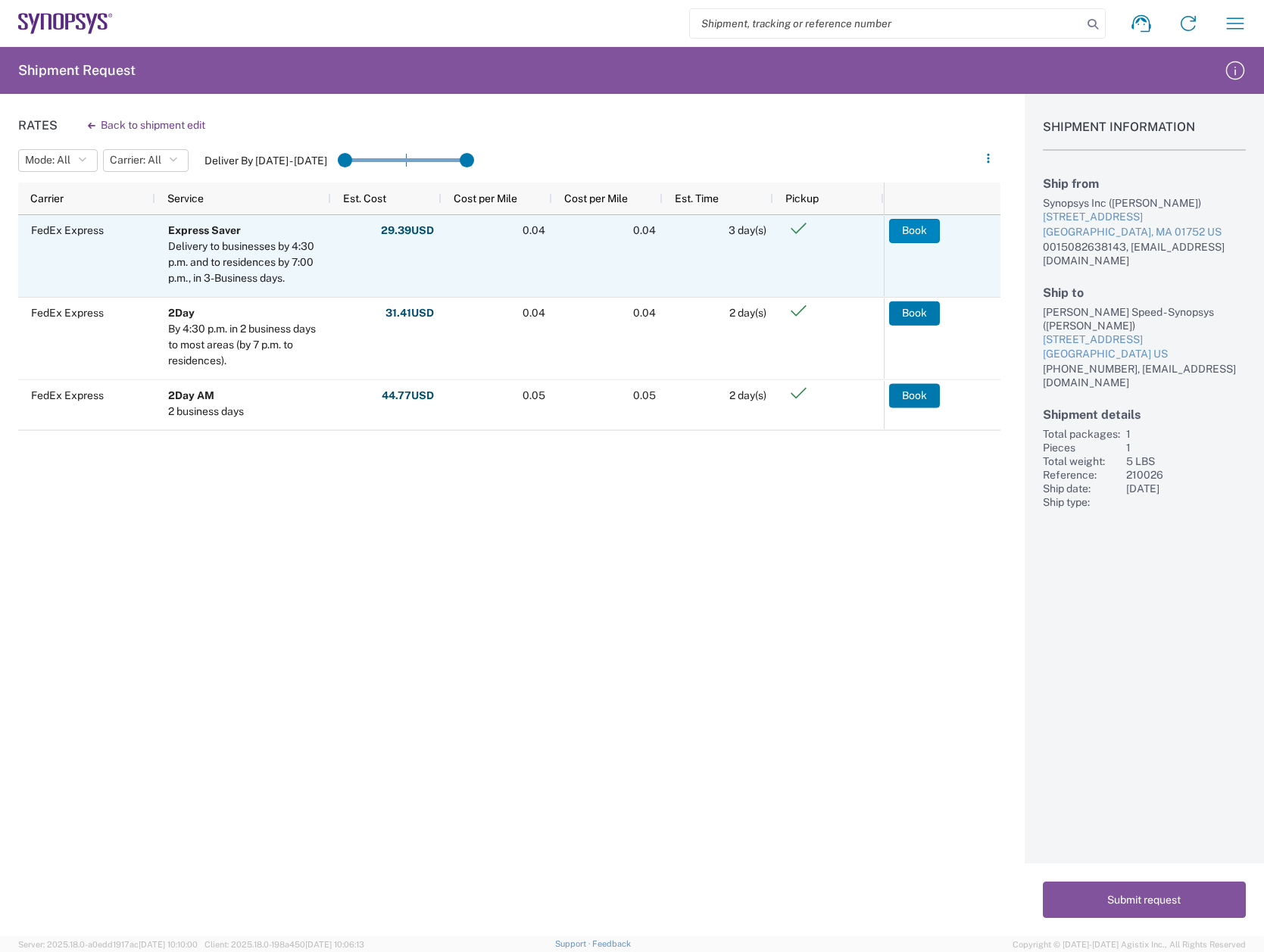
click at [906, 228] on button "Book" at bounding box center [915, 231] width 51 height 24
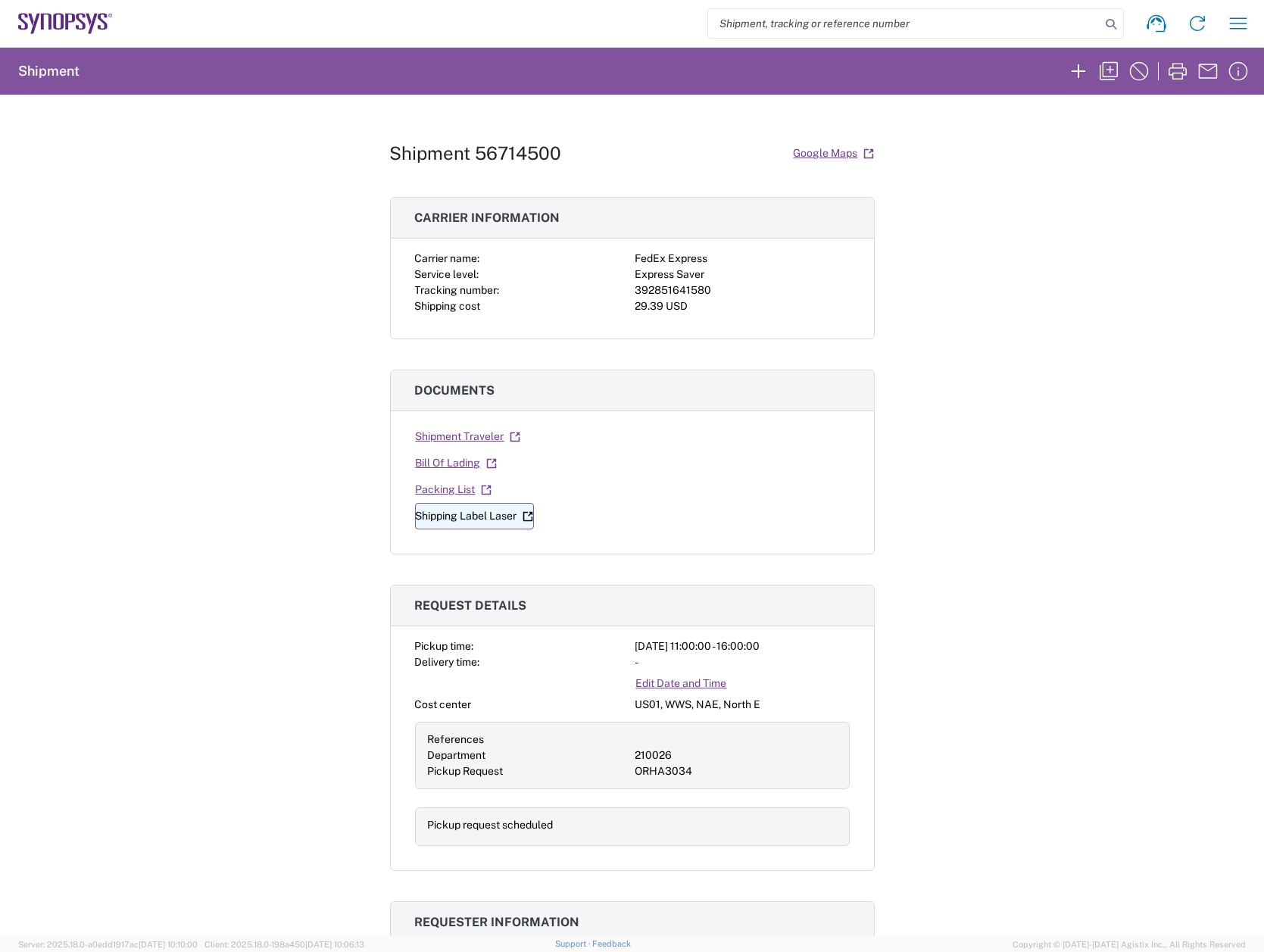
click at [461, 515] on link "Shipping Label Laser" at bounding box center [474, 516] width 119 height 26
